Goal: Transaction & Acquisition: Purchase product/service

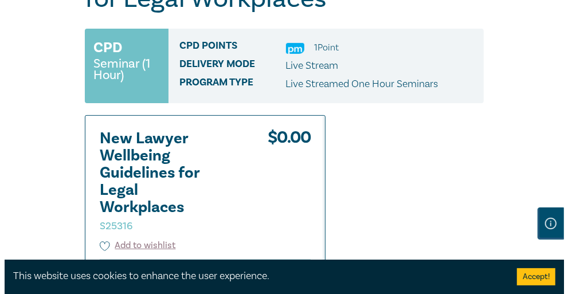
scroll to position [229, 0]
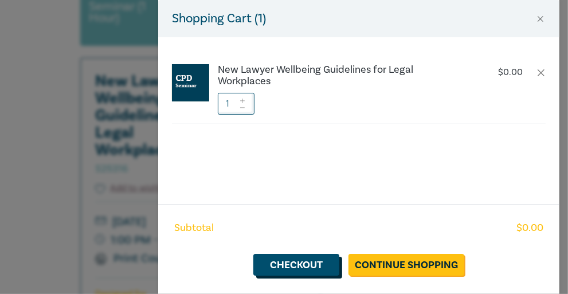
click at [339, 259] on link "Checkout" at bounding box center [296, 265] width 86 height 22
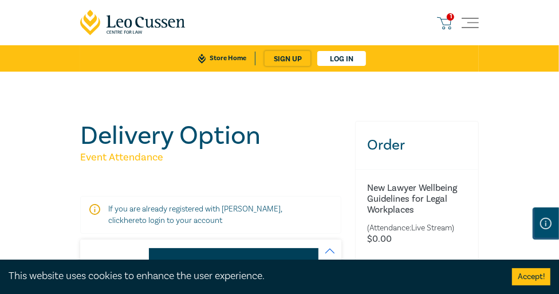
click at [539, 280] on button "Accept!" at bounding box center [531, 276] width 38 height 17
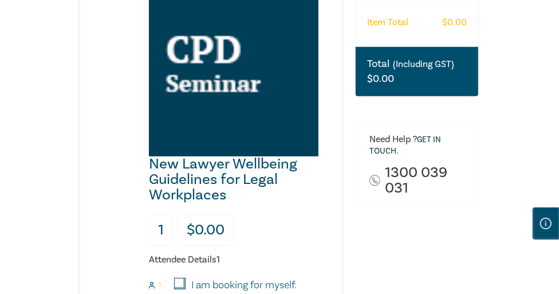
scroll to position [287, 0]
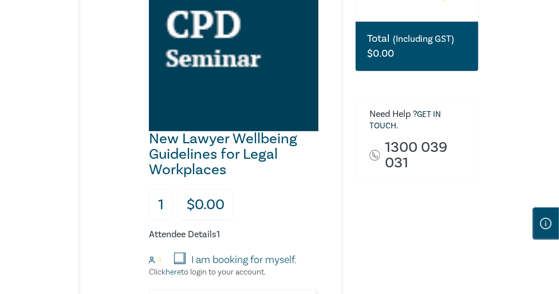
click at [185, 253] on input "I am booking for myself." at bounding box center [179, 258] width 11 height 11
checkbox input "true"
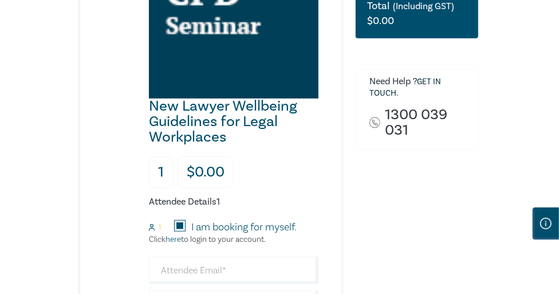
scroll to position [344, 0]
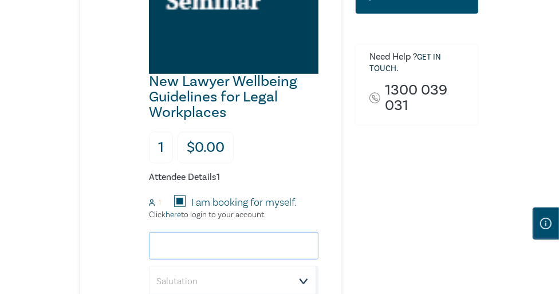
click at [256, 232] on input "email" at bounding box center [234, 246] width 170 height 28
type input "[EMAIL_ADDRESS][DOMAIN_NAME]"
type input "[PERSON_NAME]"
type input "Victorian Legal Services Board + Commissioner"
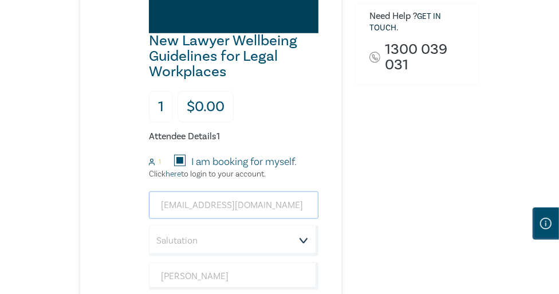
scroll to position [401, 0]
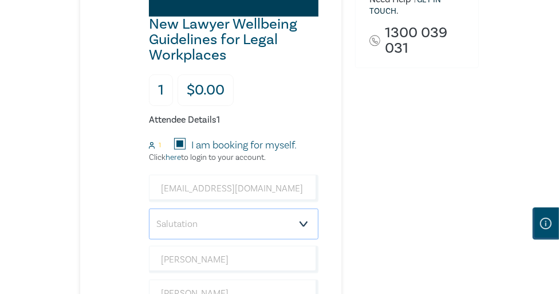
click at [307, 209] on select "Salutation Mr. Mrs. Ms. Miss Dr. Prof. Other" at bounding box center [234, 224] width 170 height 31
select select "Ms."
click at [149, 209] on select "Salutation Mr. Mrs. Ms. Miss Dr. Prof. Other" at bounding box center [234, 224] width 170 height 31
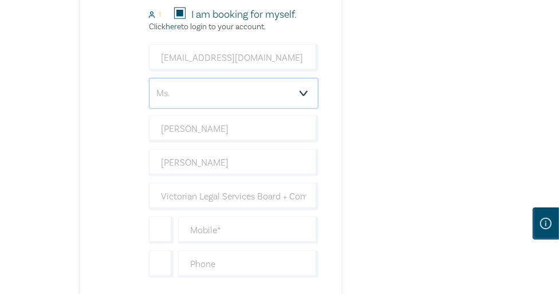
scroll to position [573, 0]
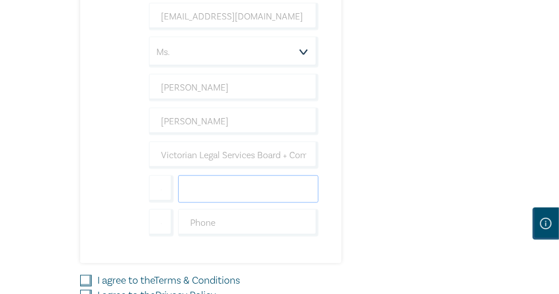
click at [289, 175] on input "text" at bounding box center [248, 189] width 140 height 28
type input "0423609741"
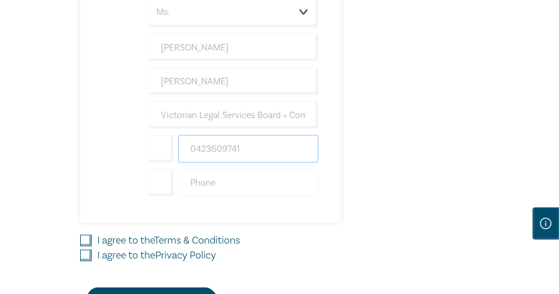
scroll to position [630, 0]
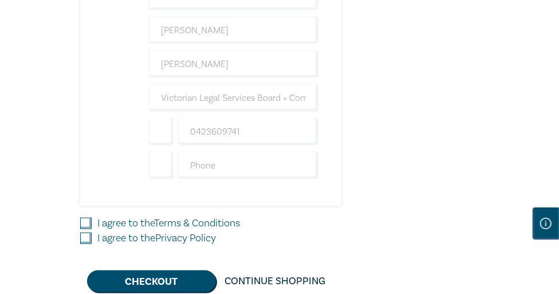
click at [213, 217] on link "Terms & Conditions" at bounding box center [197, 223] width 86 height 13
click at [92, 218] on input "I agree to the Terms & Conditions" at bounding box center [85, 223] width 11 height 11
checkbox input "true"
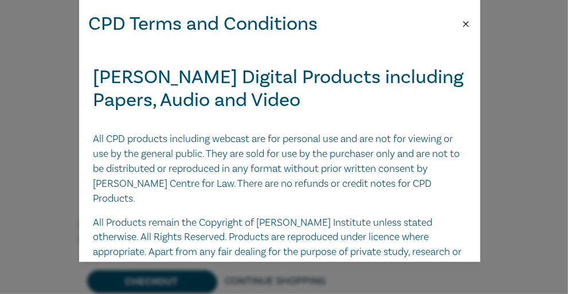
click at [461, 21] on button "Close" at bounding box center [466, 24] width 10 height 10
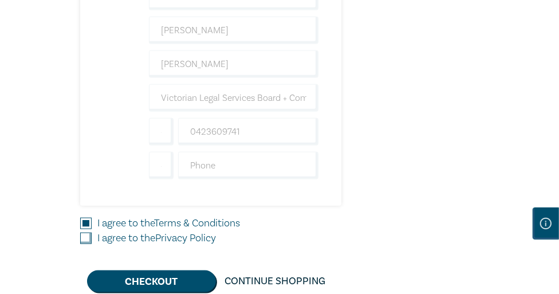
click at [95, 231] on div "I agree to the Privacy Policy" at bounding box center [210, 238] width 261 height 15
click at [89, 233] on input "I agree to the Privacy Policy" at bounding box center [85, 238] width 11 height 11
checkbox input "true"
click at [158, 271] on button "Checkout" at bounding box center [151, 282] width 129 height 22
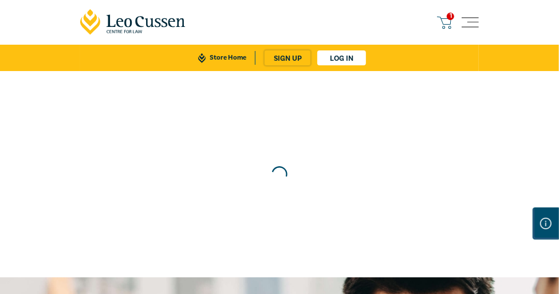
scroll to position [0, 0]
